Goal: Navigation & Orientation: Go to known website

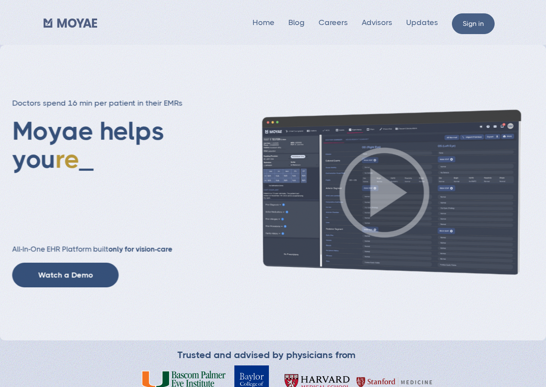
click at [483, 22] on link "Sign in" at bounding box center [473, 23] width 43 height 21
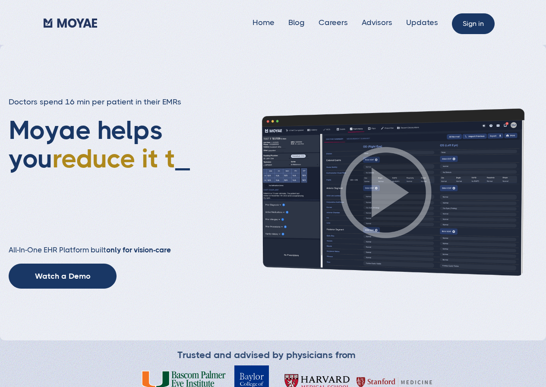
click at [467, 24] on link "Sign in" at bounding box center [473, 23] width 43 height 21
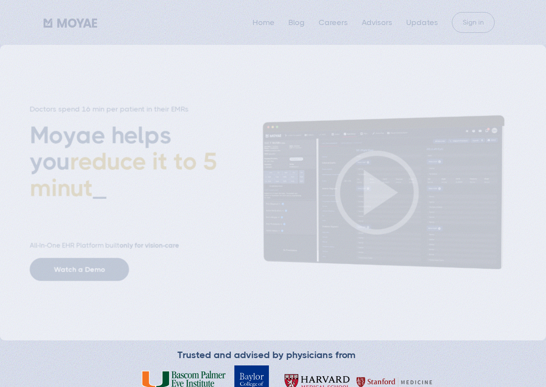
type input "Subscribe"
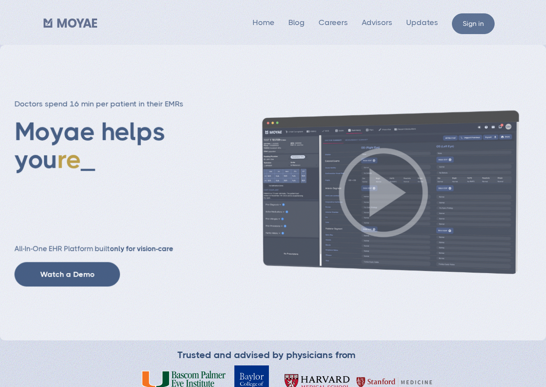
click at [477, 28] on link "Sign in" at bounding box center [473, 23] width 43 height 21
